Goal: Task Accomplishment & Management: Use online tool/utility

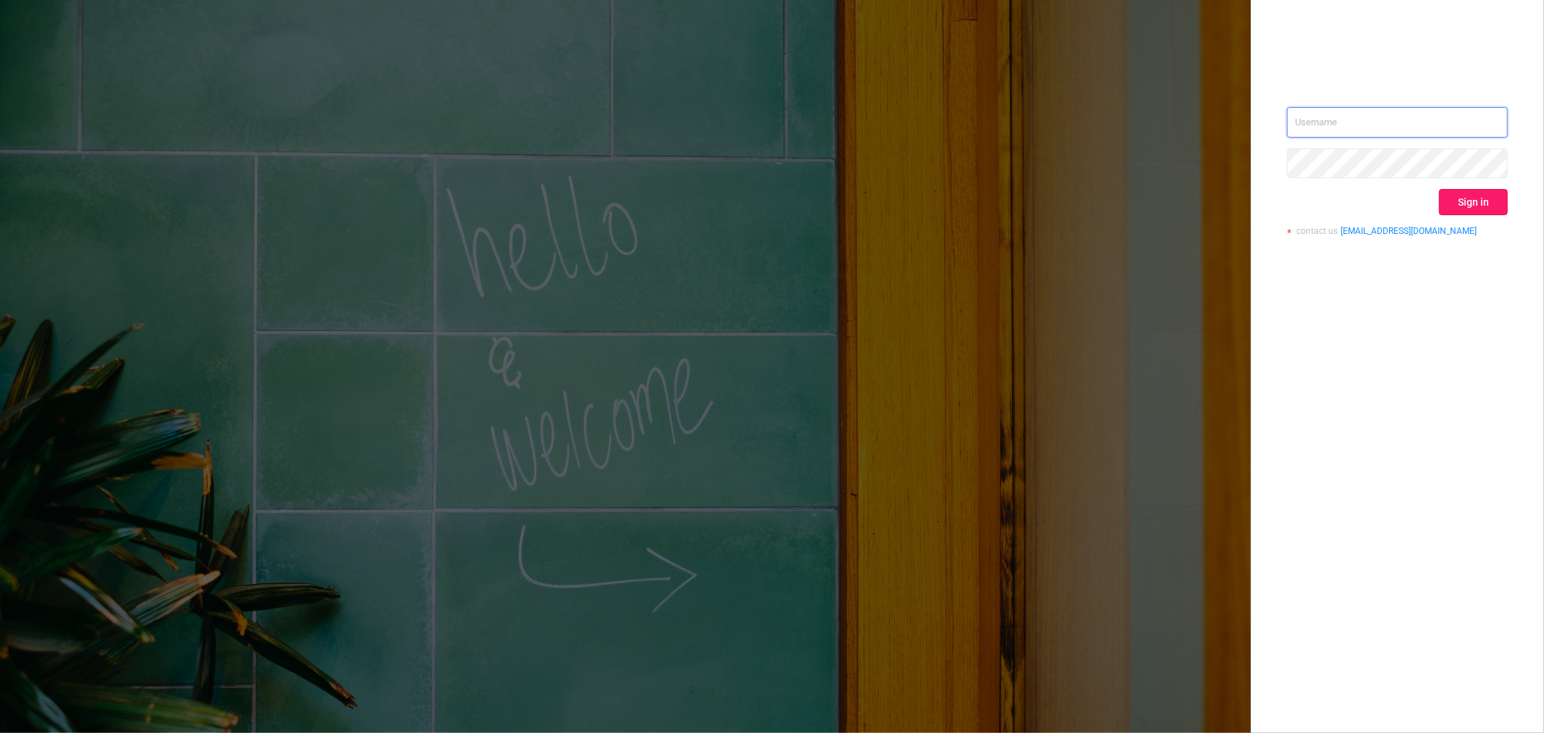
type input "rbelisha@mediaocean.com"
click at [1444, 204] on button "Sign in" at bounding box center [1473, 202] width 69 height 26
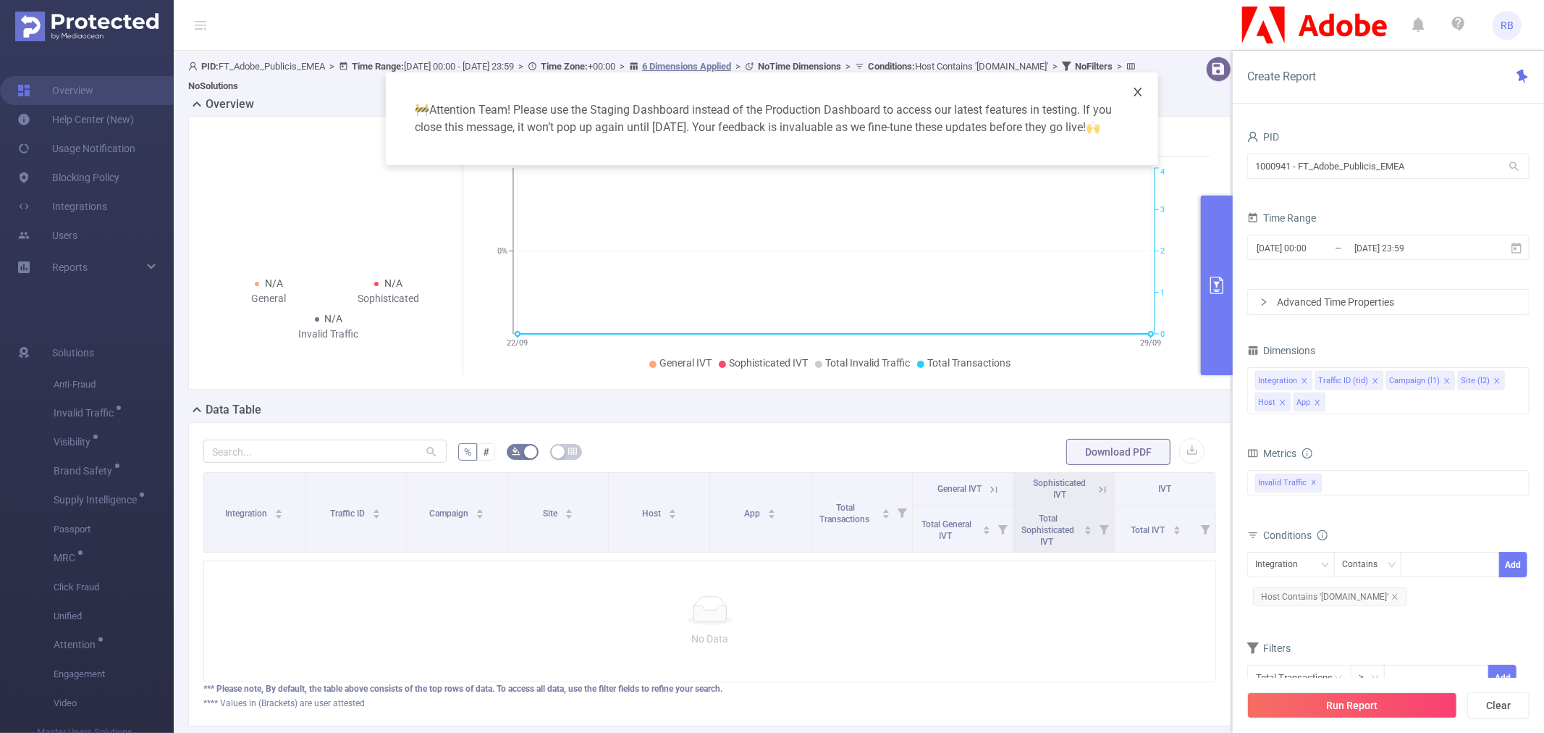
click at [1134, 94] on icon "icon: close" at bounding box center [1138, 92] width 12 height 12
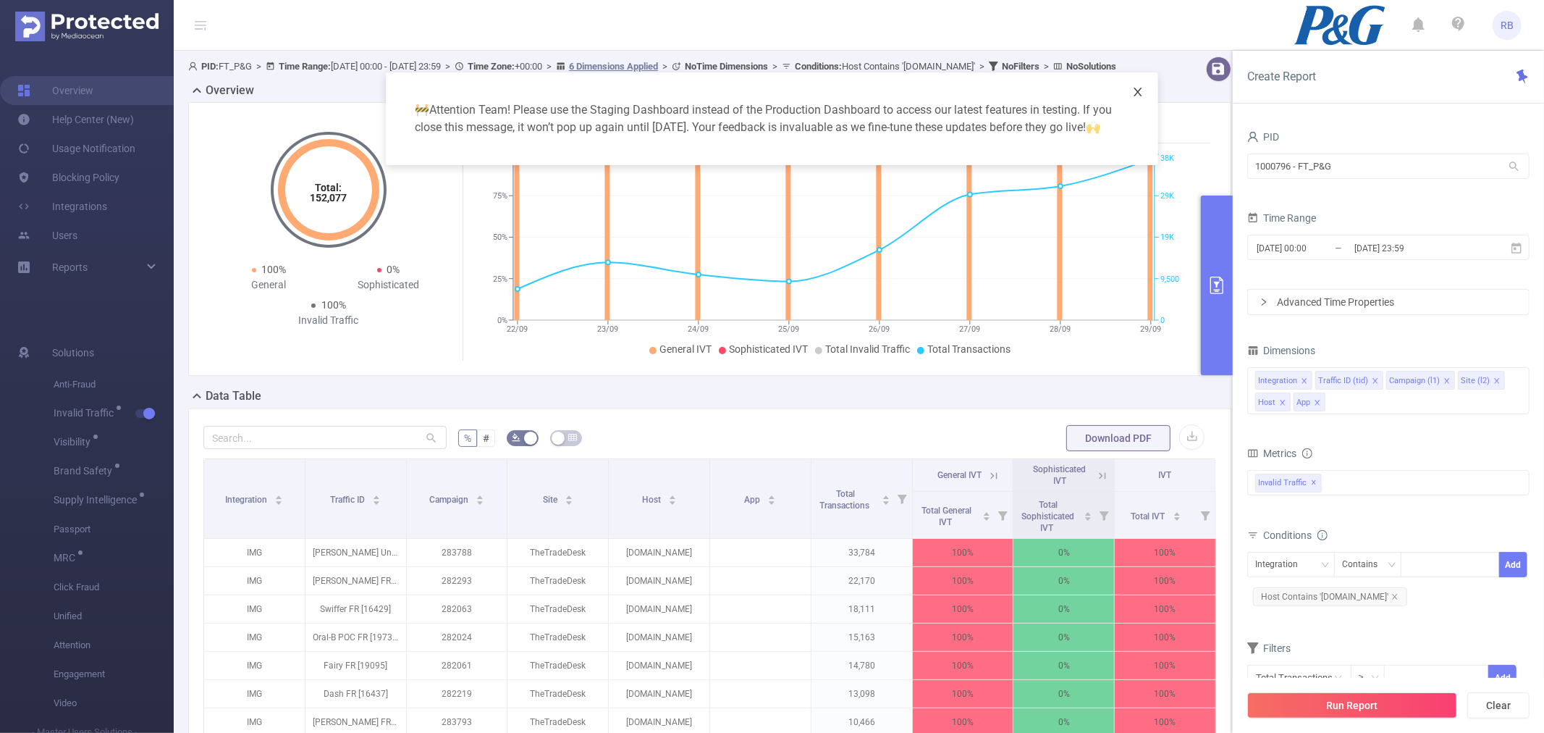
click at [1140, 95] on icon "icon: close" at bounding box center [1138, 92] width 8 height 9
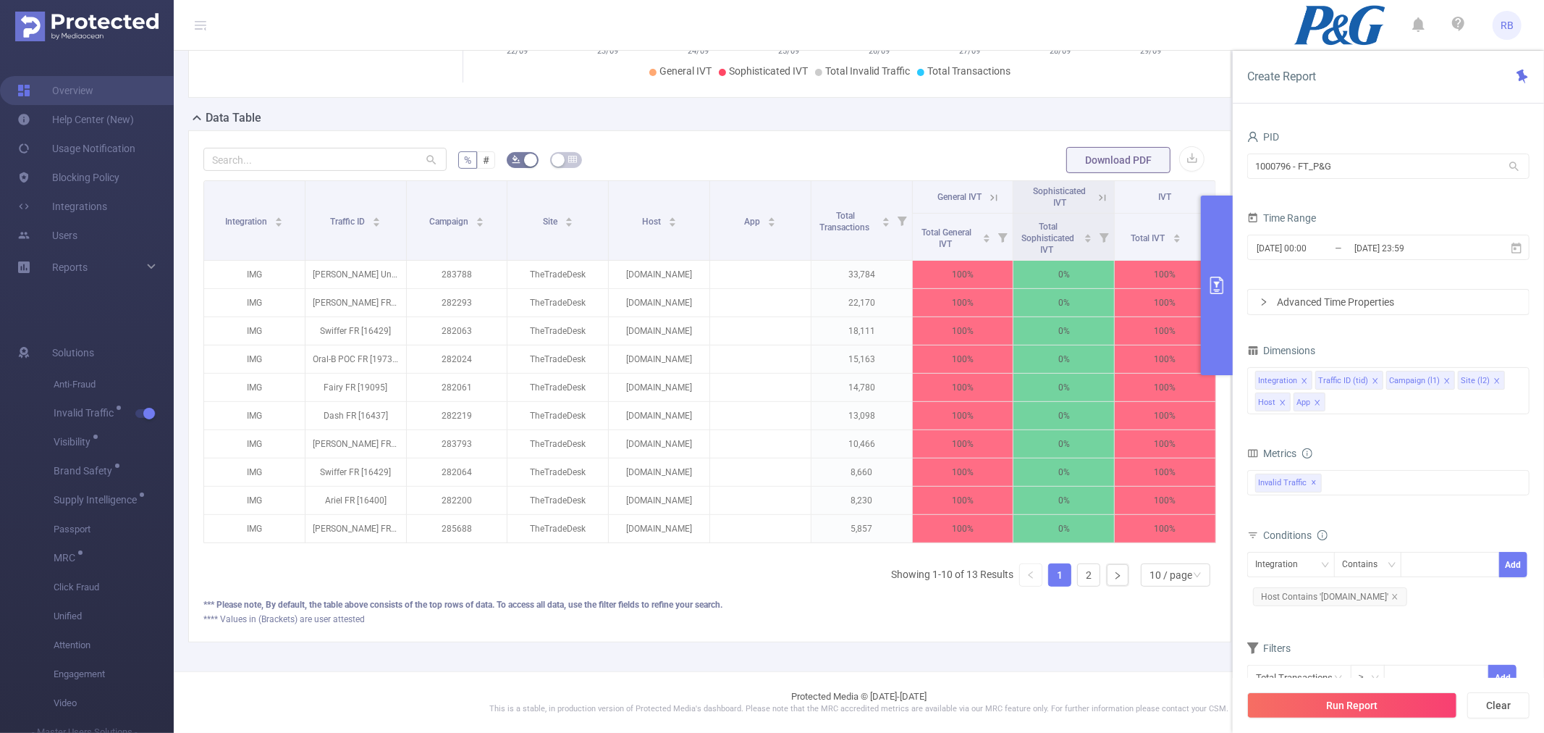
scroll to position [305, 0]
click at [987, 191] on icon at bounding box center [993, 197] width 13 height 13
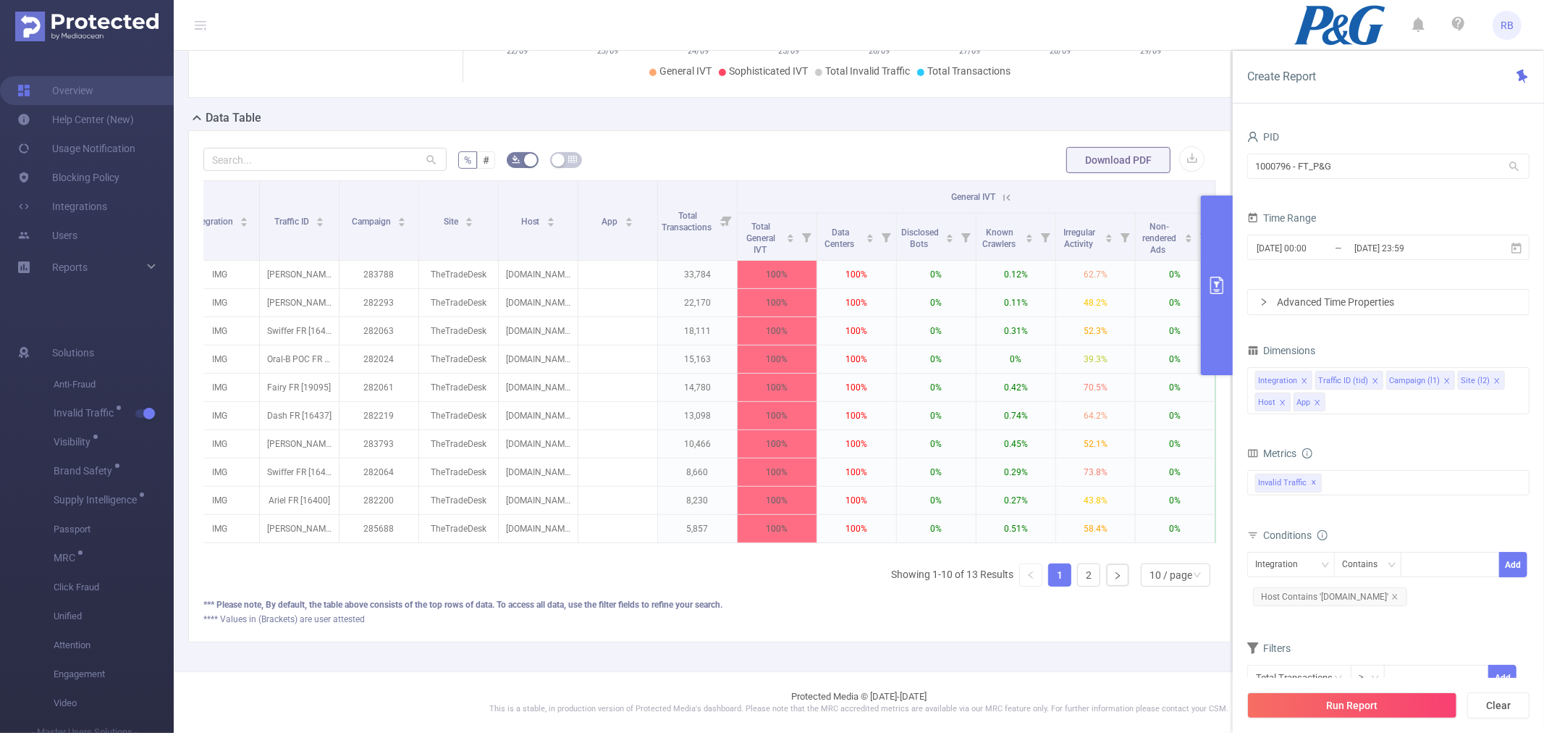
scroll to position [0, 0]
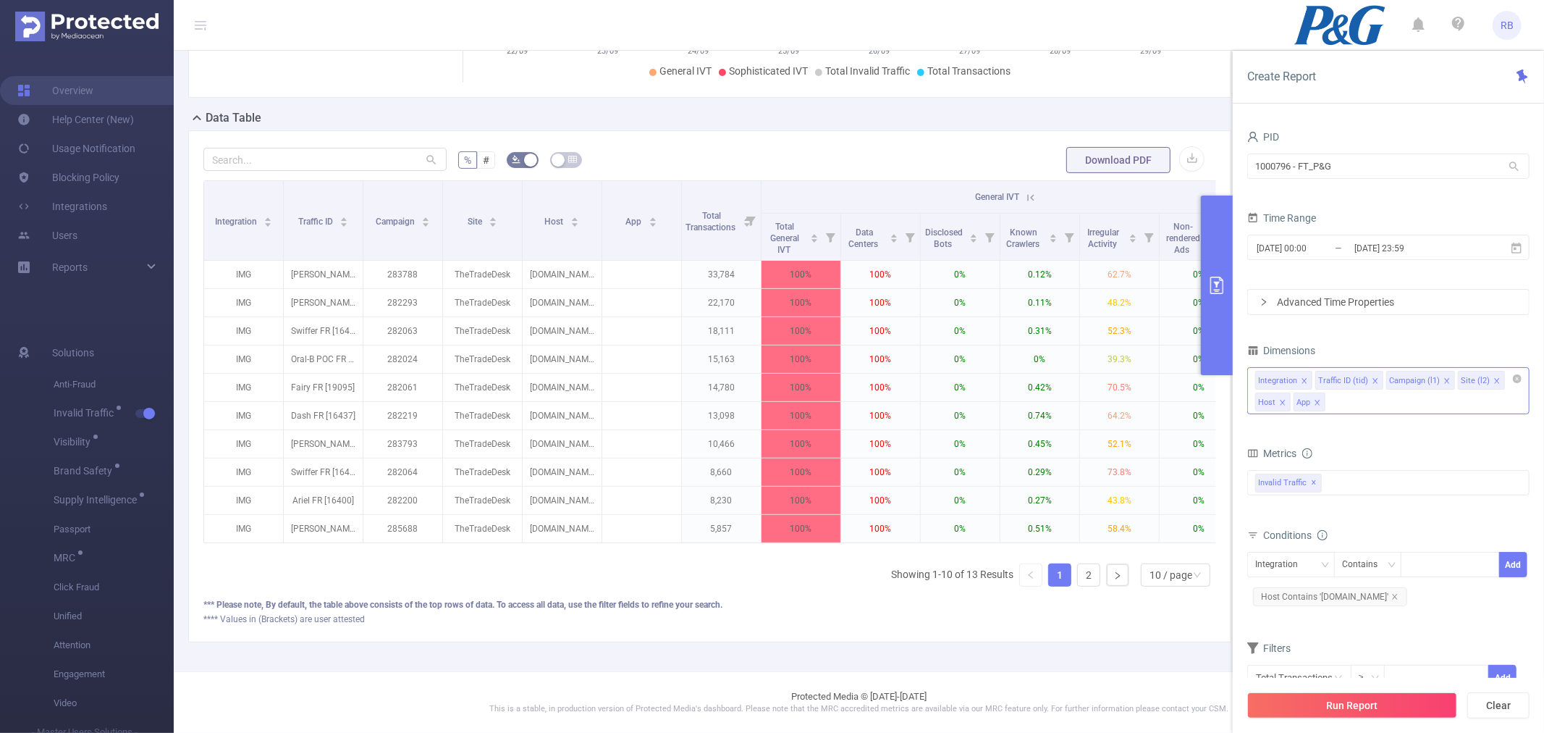
click at [1360, 400] on div "Integration Traffic ID (tid) Campaign (l1) Site (l2) Host App" at bounding box center [1388, 390] width 282 height 47
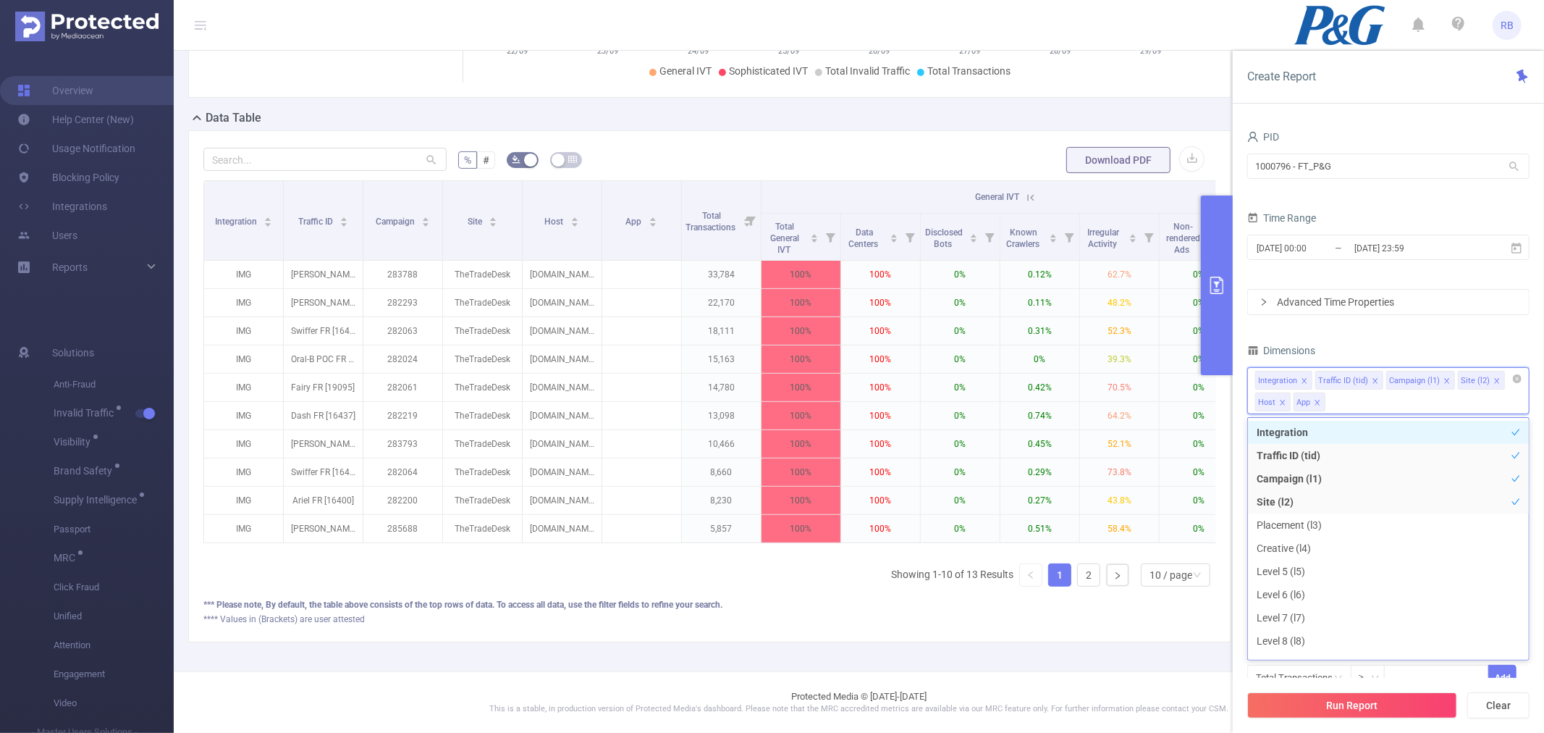
click at [1443, 382] on icon "icon: close" at bounding box center [1446, 380] width 7 height 7
click at [1430, 431] on li "Traffic ID (tid)" at bounding box center [1388, 433] width 281 height 23
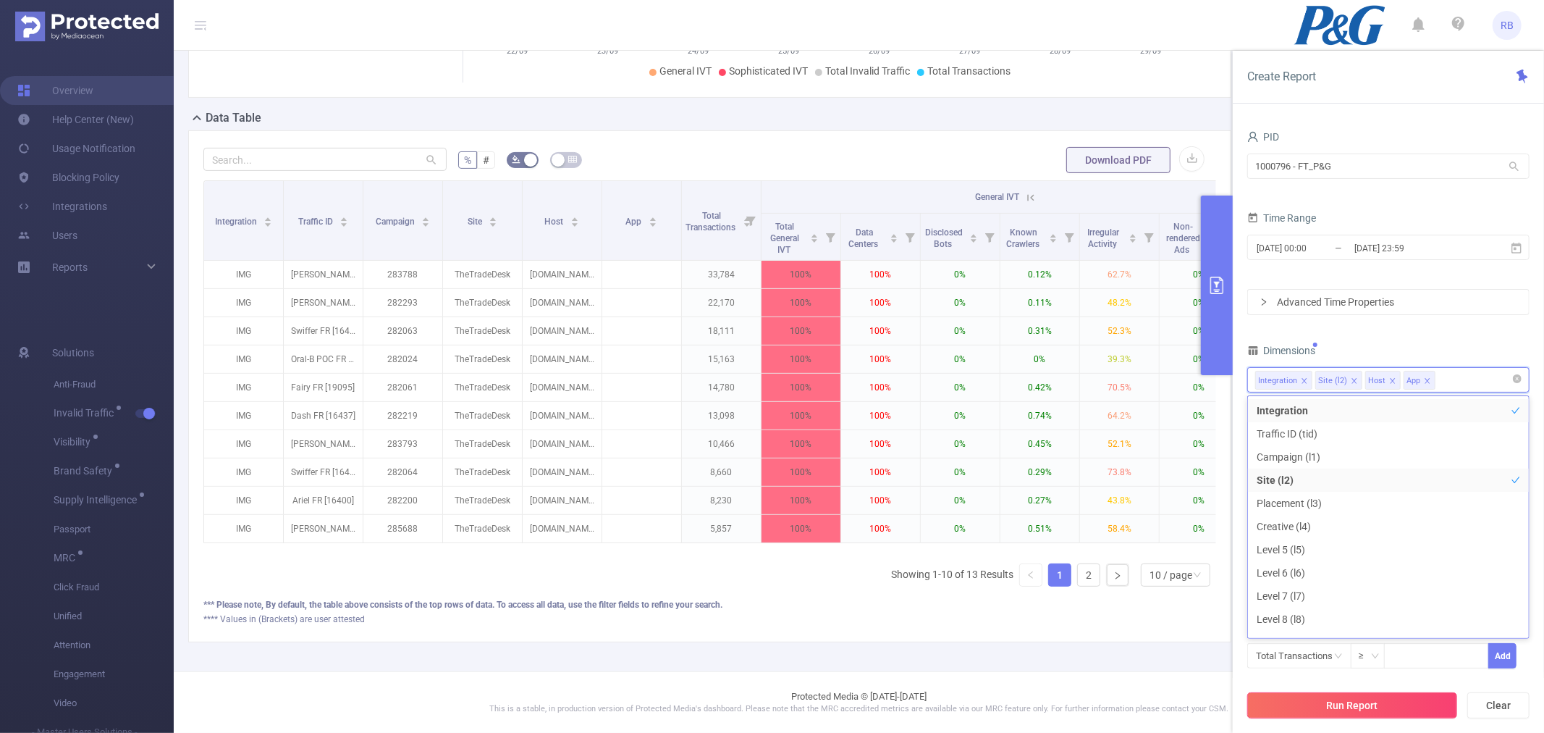
click at [1341, 708] on button "Run Report" at bounding box center [1352, 705] width 210 height 26
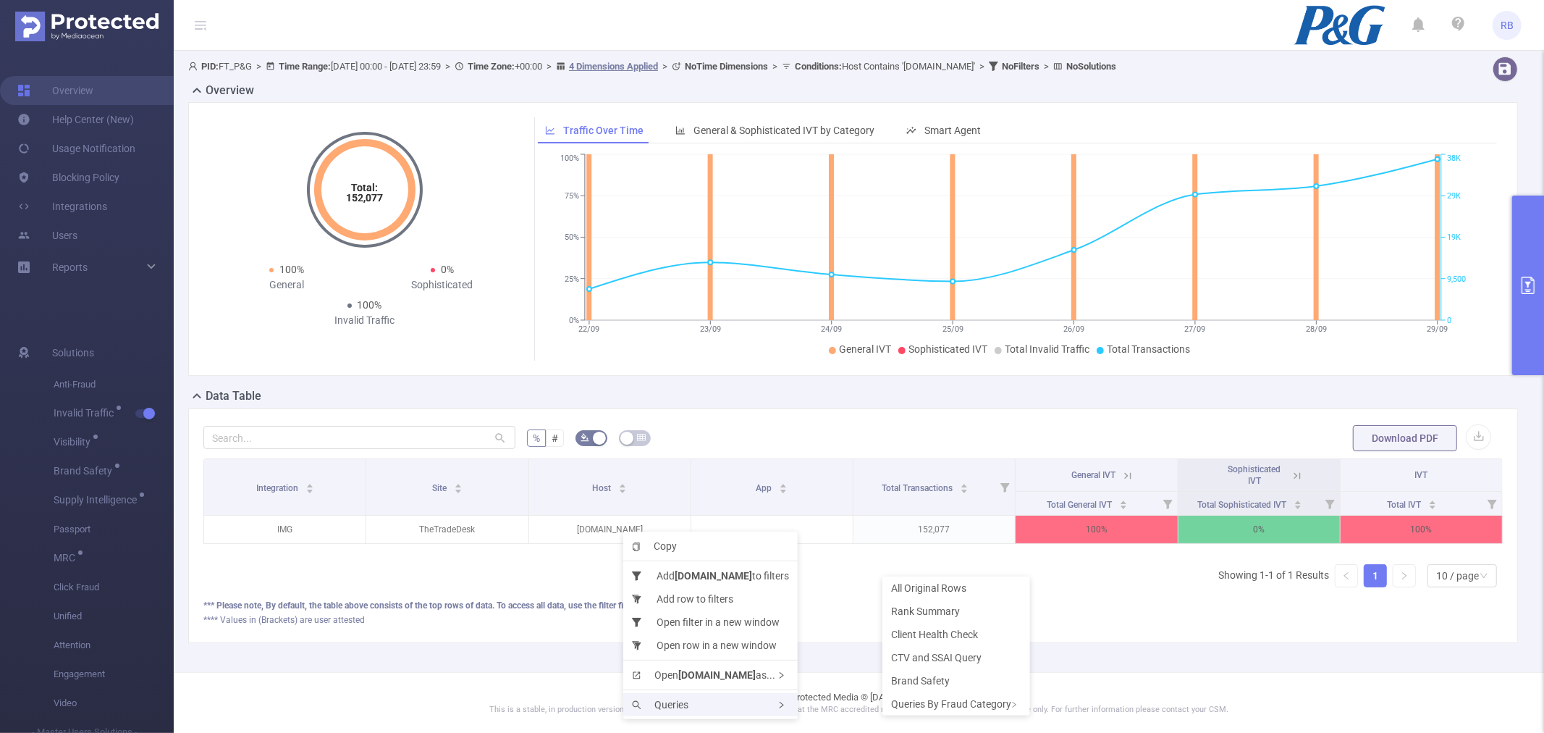
click at [695, 707] on div "Queries" at bounding box center [710, 704] width 174 height 23
click at [930, 611] on span "Rank Summary" at bounding box center [925, 611] width 69 height 12
